Goal: Task Accomplishment & Management: Use online tool/utility

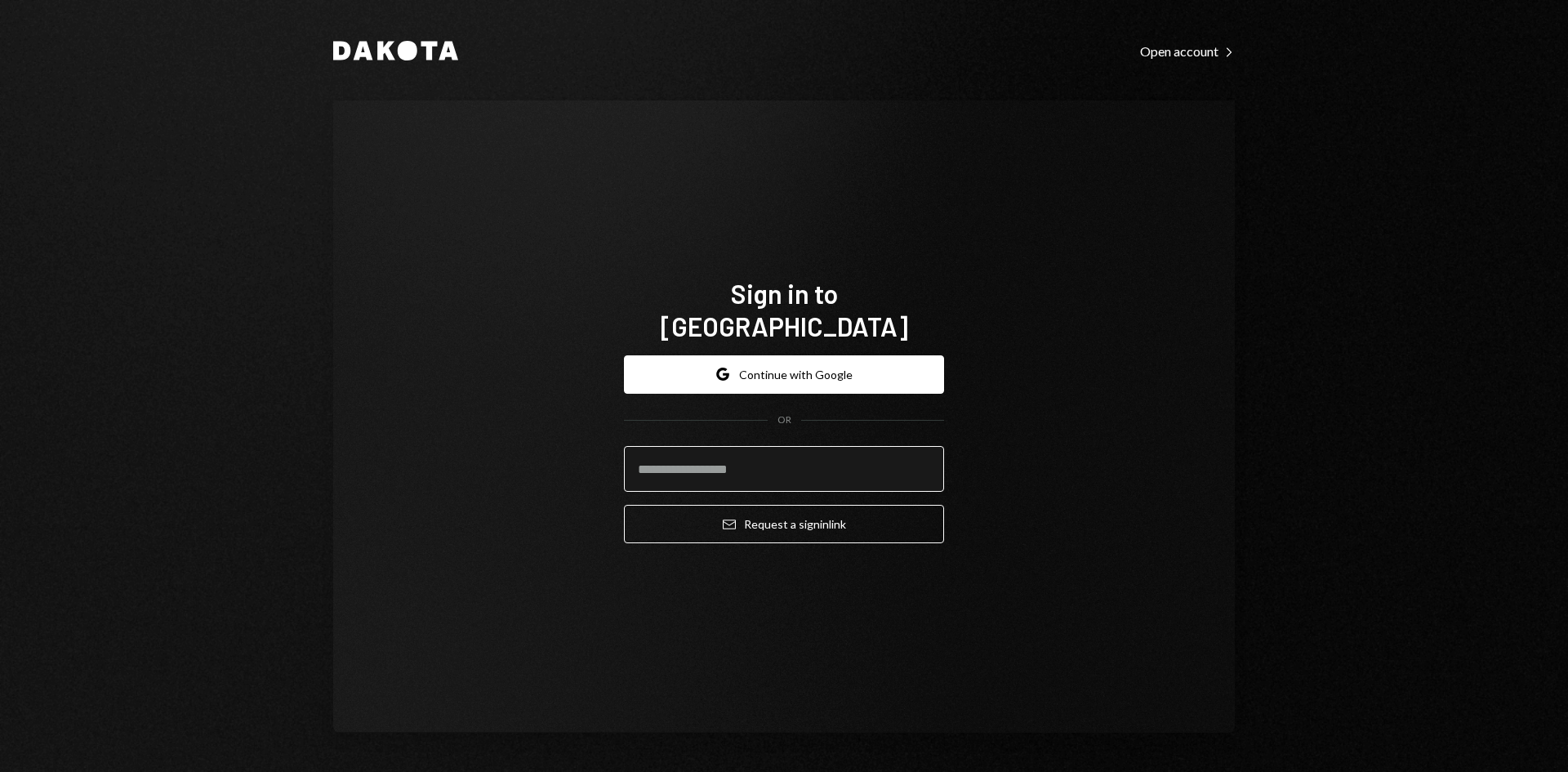
click at [725, 456] on input "email" at bounding box center [784, 469] width 321 height 46
type input "**********"
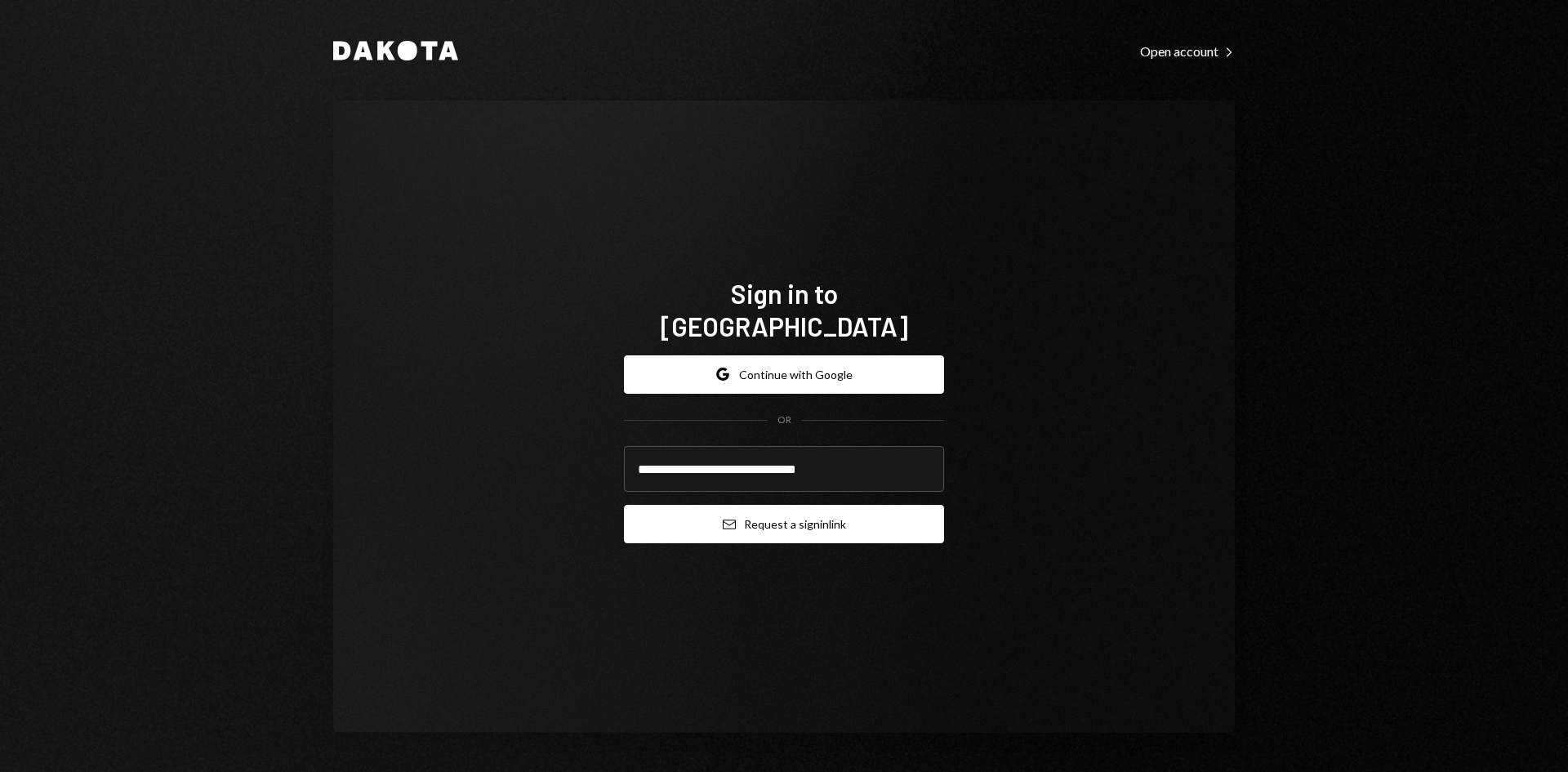
click at [832, 508] on button "Email Request a sign in link" at bounding box center [784, 524] width 321 height 39
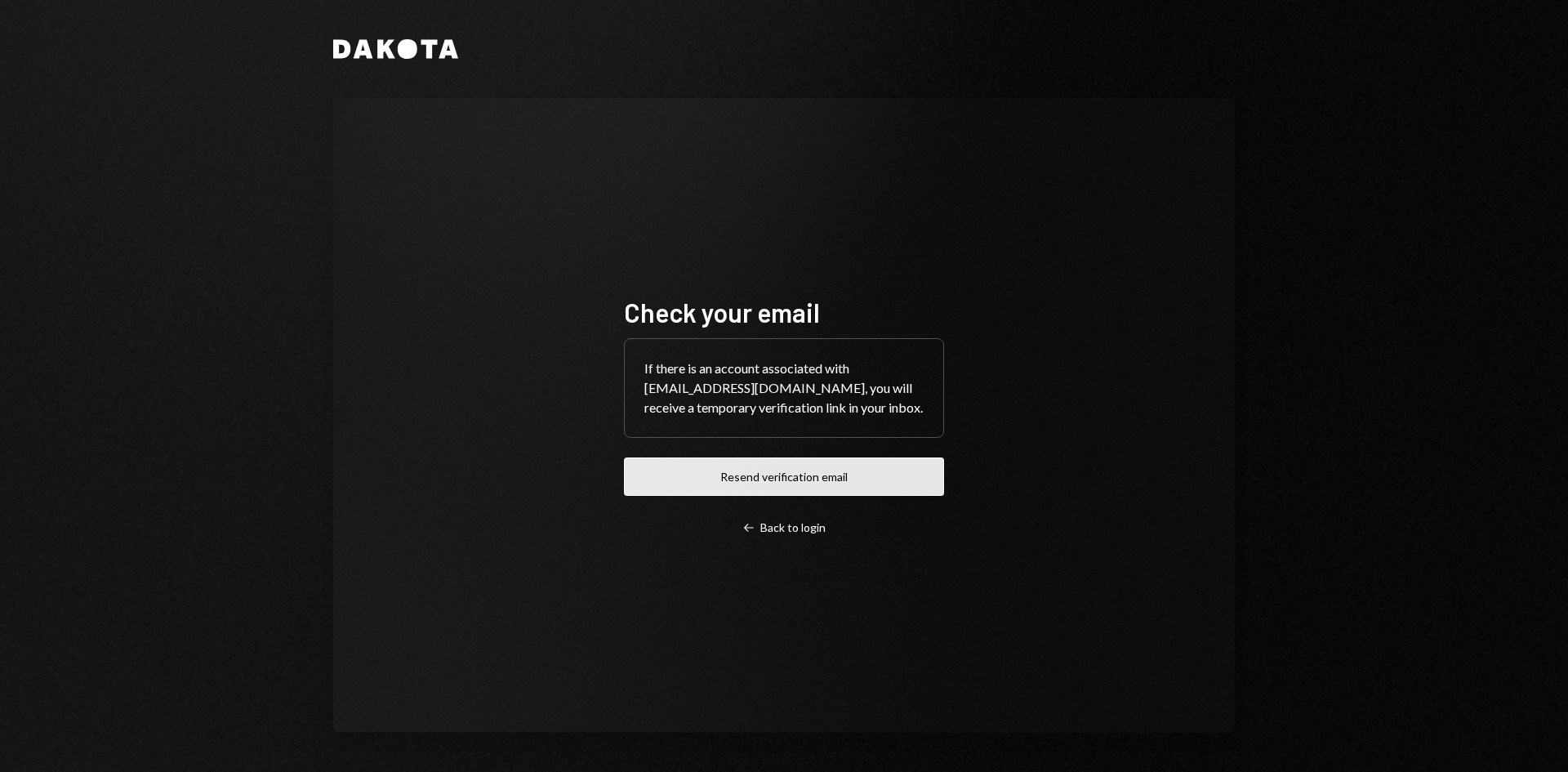
click at [893, 481] on button "Resend verification email" at bounding box center [784, 476] width 321 height 39
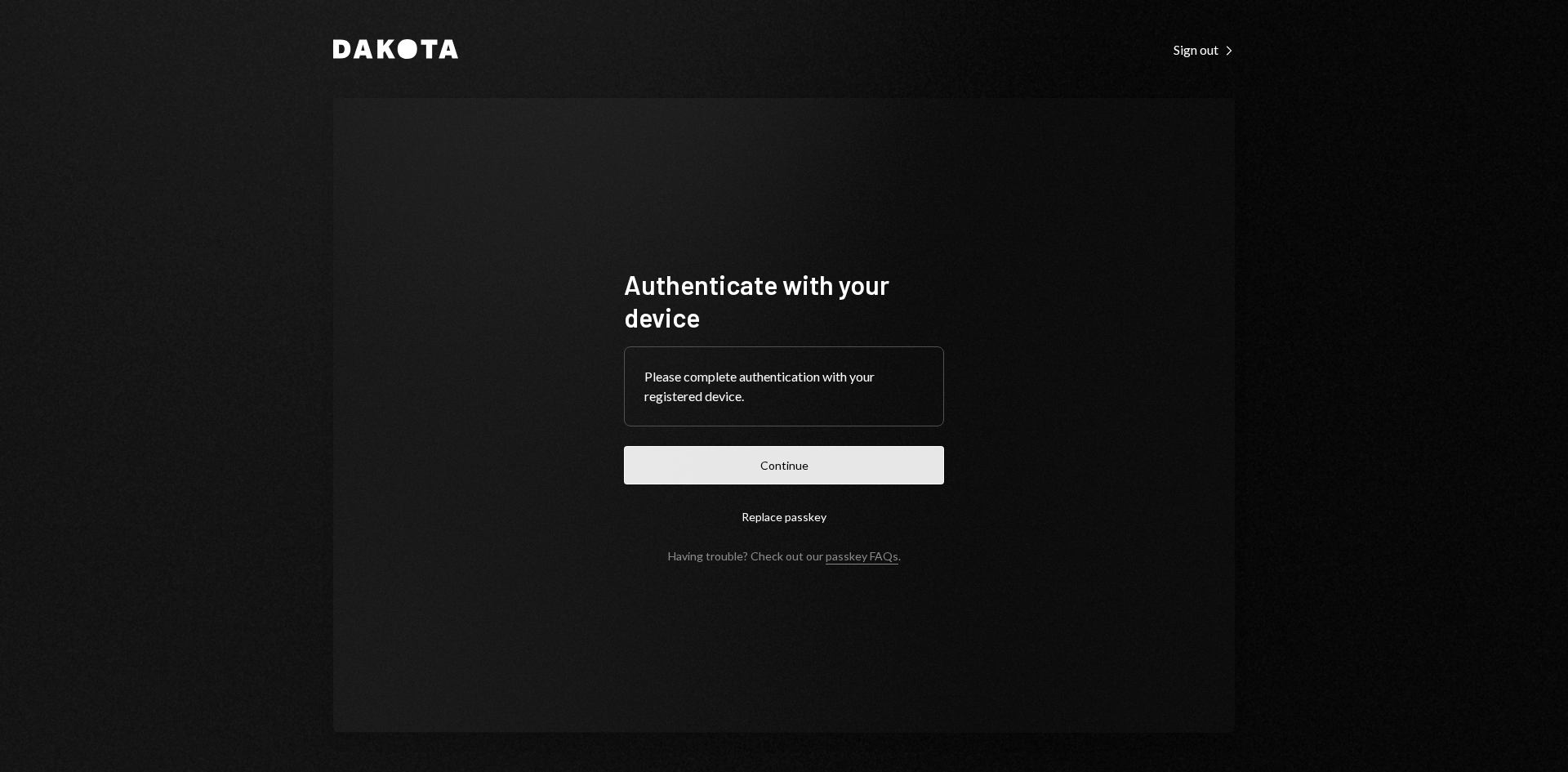
click at [884, 467] on button "Continue" at bounding box center [784, 465] width 321 height 39
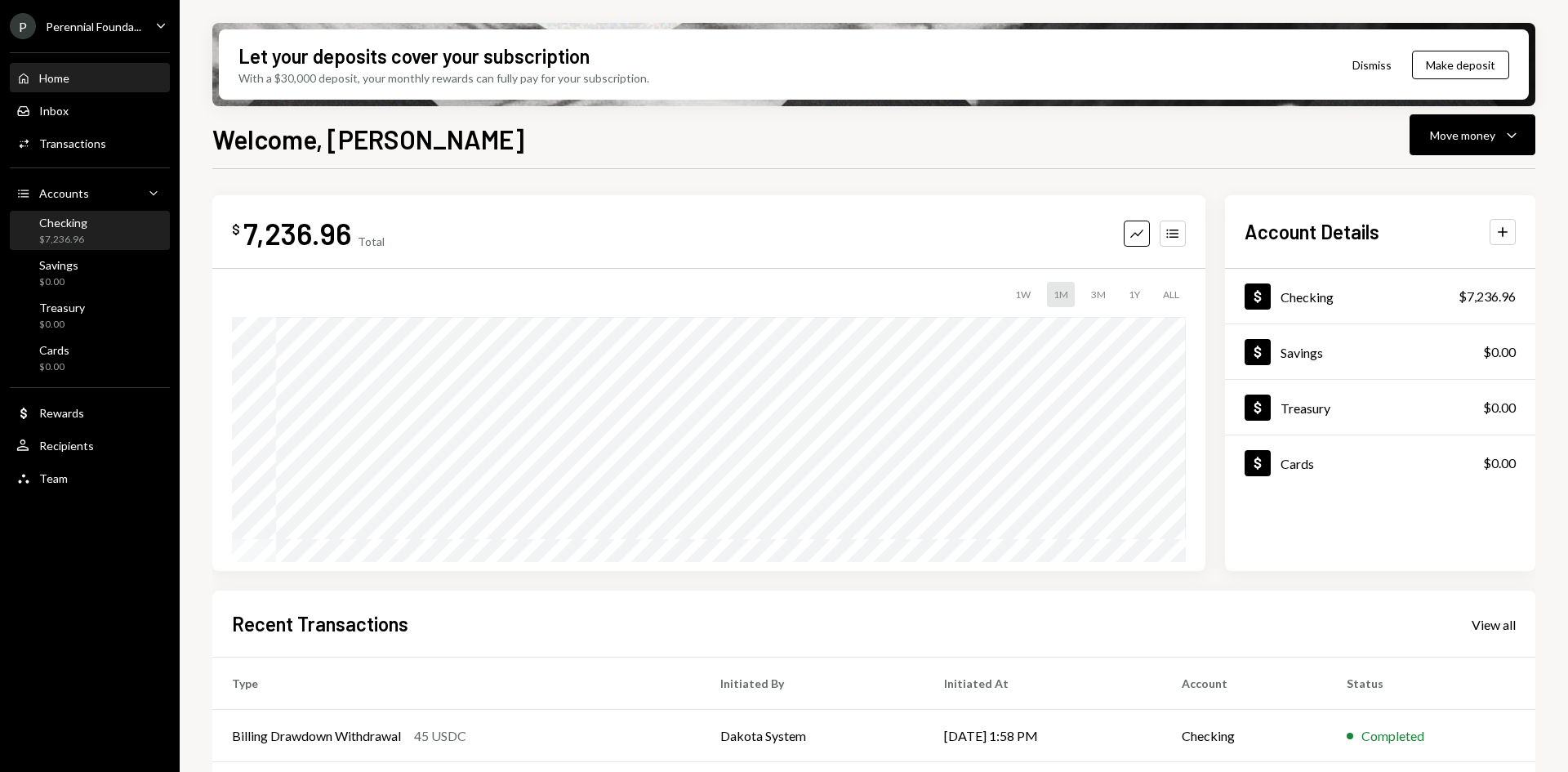
click at [76, 237] on div "$7,236.96" at bounding box center [63, 240] width 48 height 14
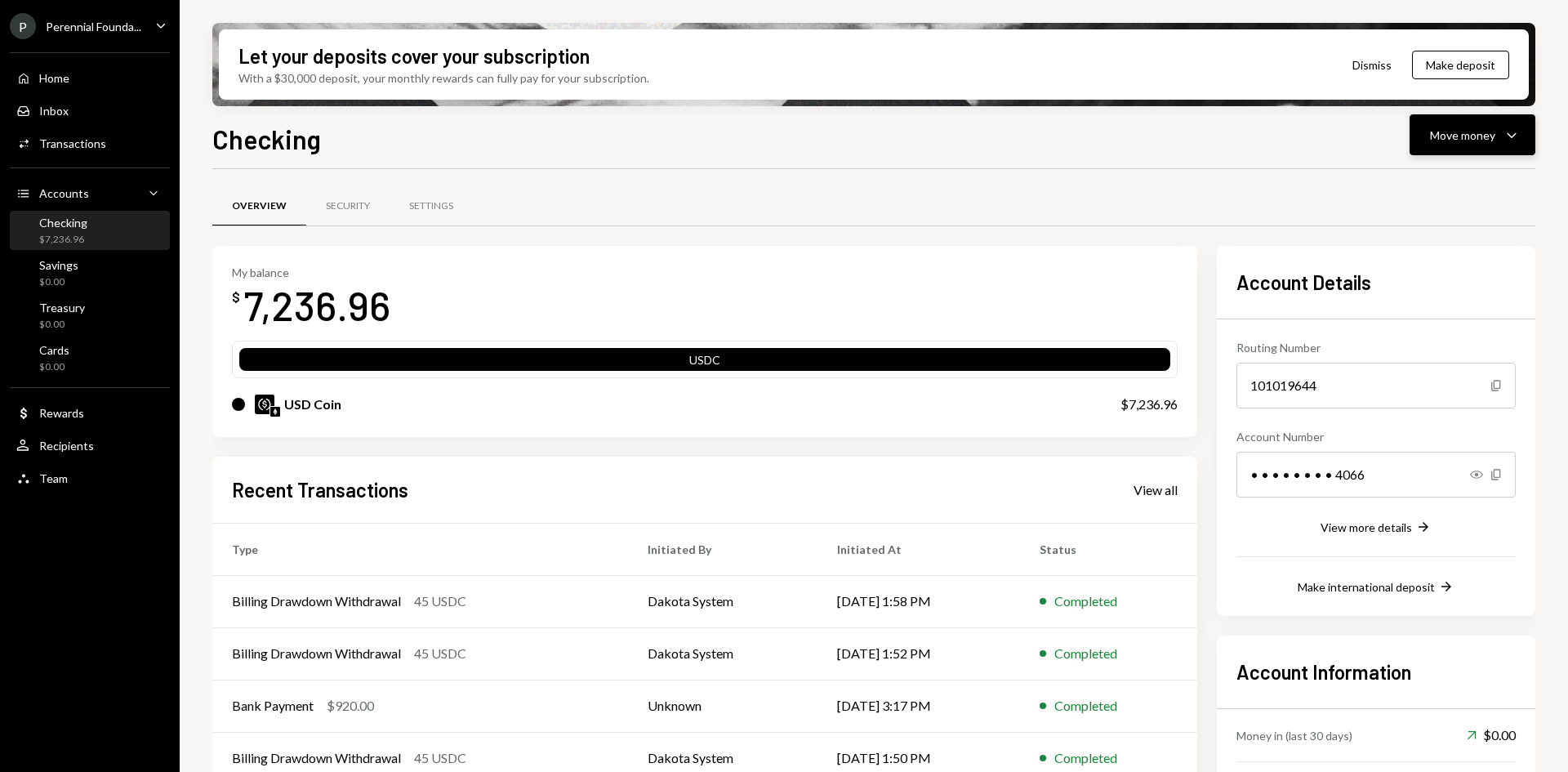
click at [1455, 134] on div "Move money" at bounding box center [1462, 134] width 66 height 17
click at [1421, 263] on div "Deposit" at bounding box center [1459, 257] width 119 height 17
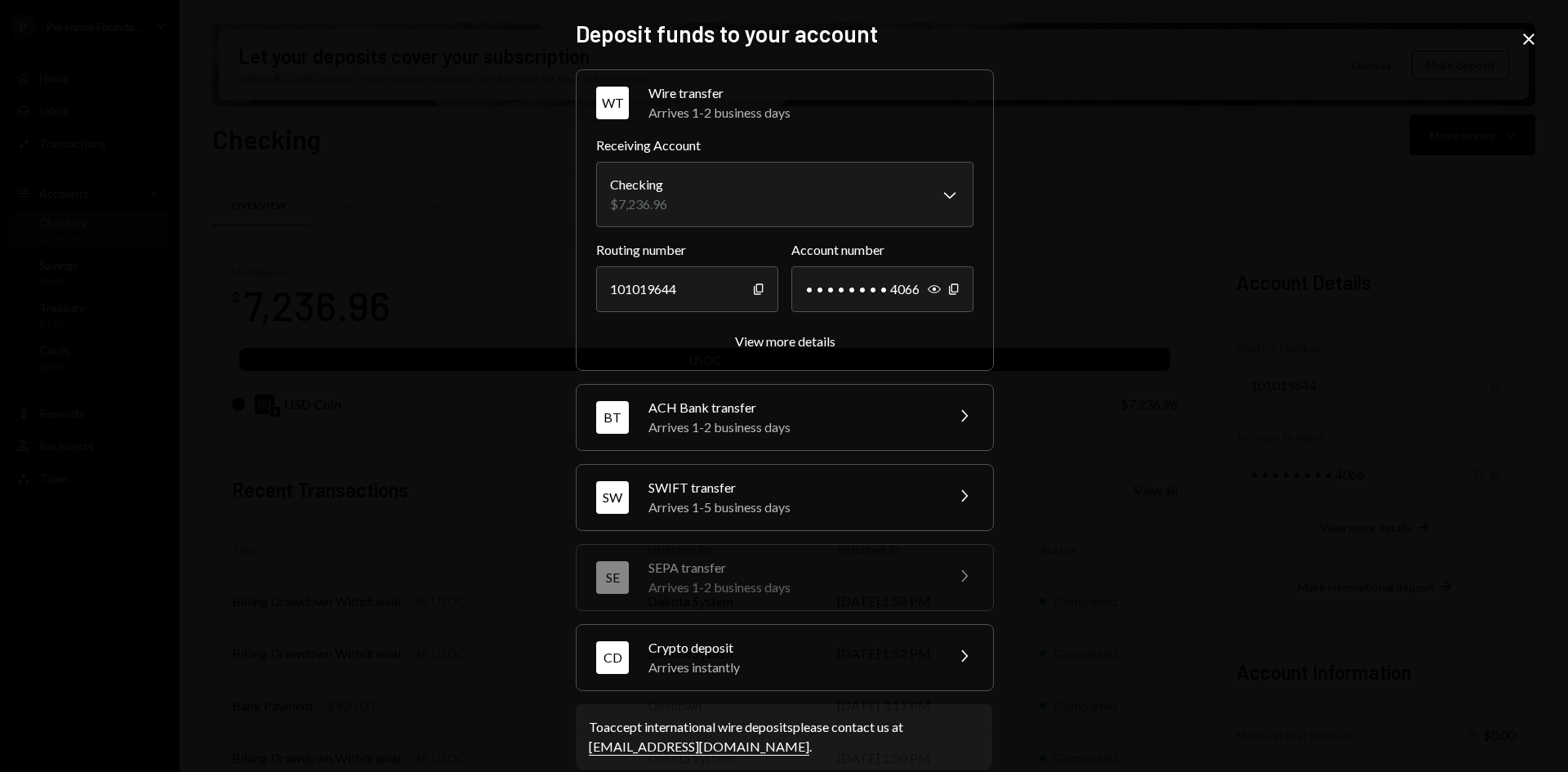
click at [812, 647] on div "Crypto deposit" at bounding box center [790, 648] width 286 height 20
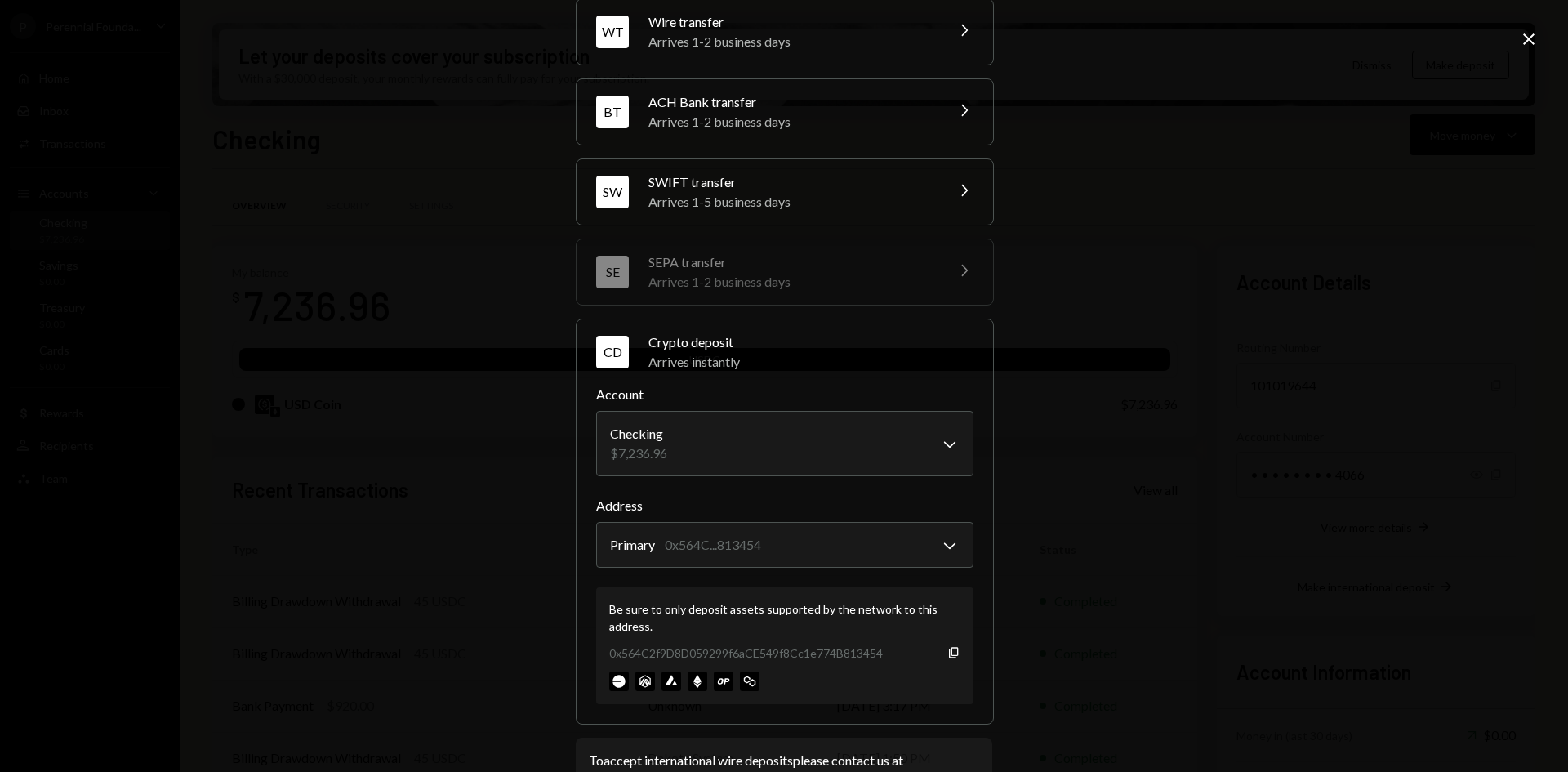
scroll to position [129, 0]
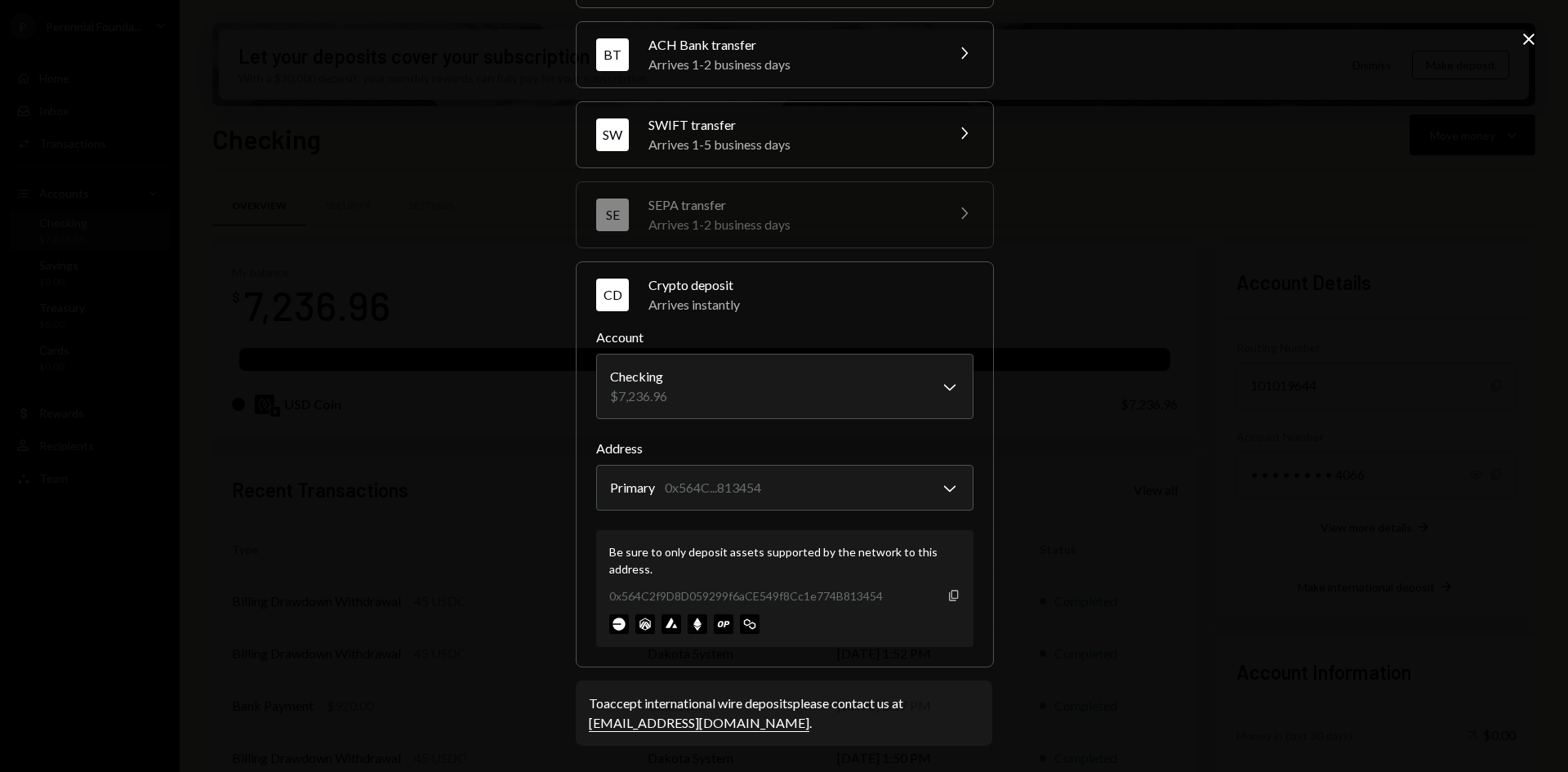
click at [952, 594] on icon "button" at bounding box center [953, 595] width 9 height 11
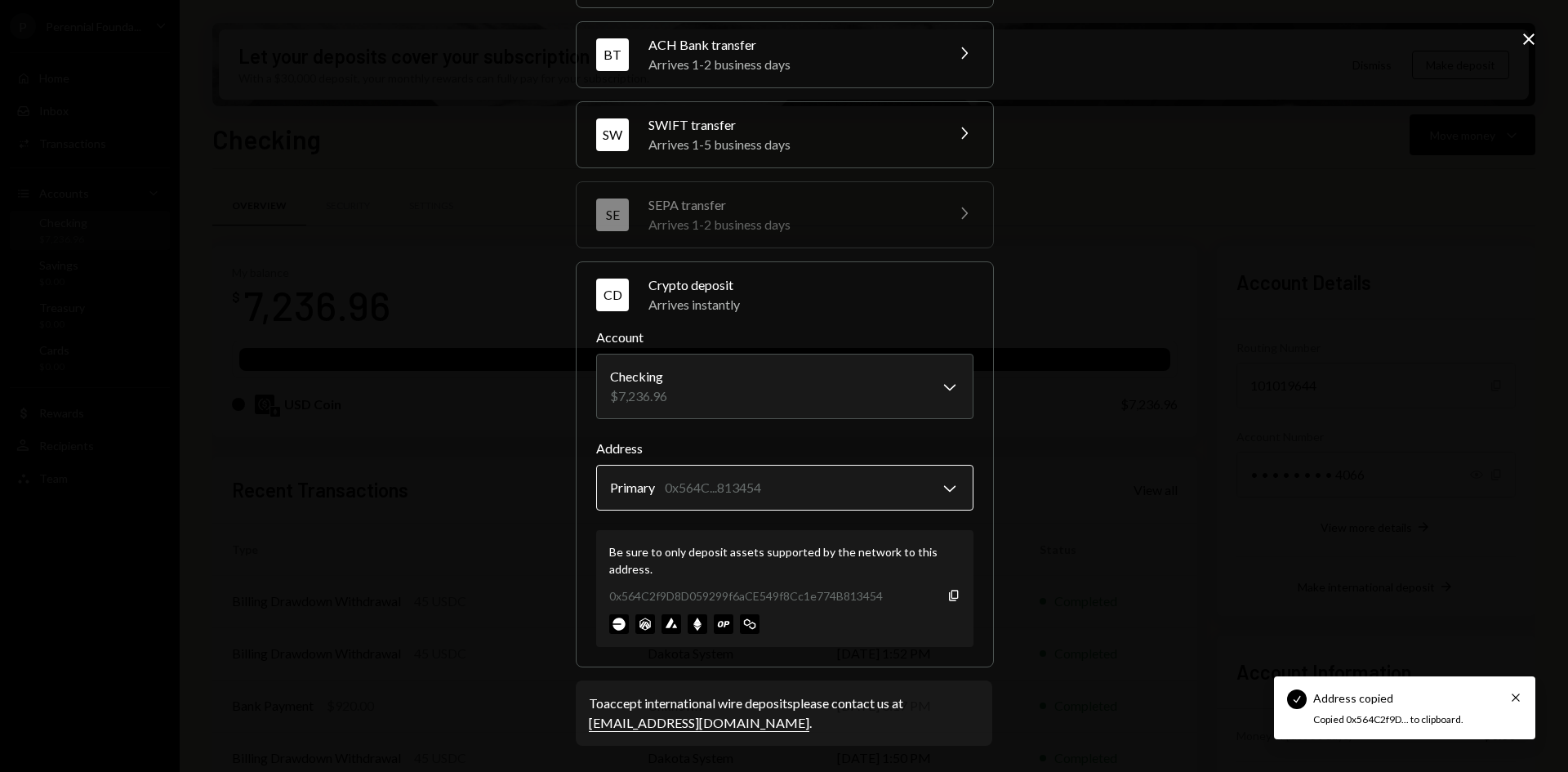
click at [924, 485] on body "Check Address copied Cross Copied 0x564C2f9D... to clipboard. P Perennial Found…" at bounding box center [784, 386] width 1568 height 772
